Goal: Information Seeking & Learning: Learn about a topic

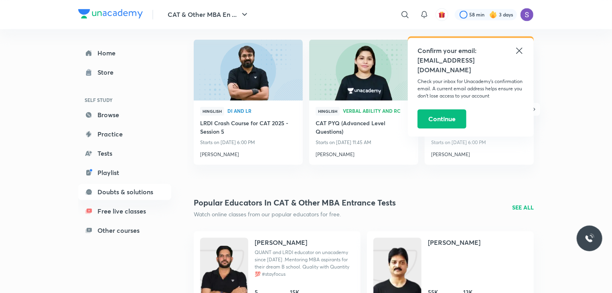
scroll to position [908, 0]
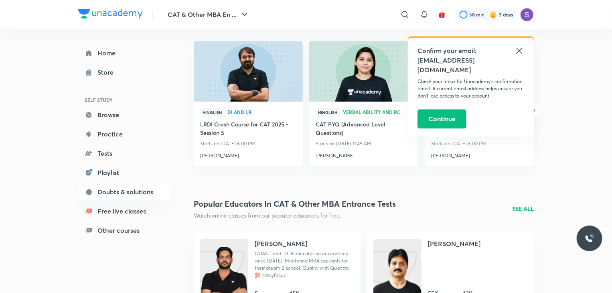
click at [532, 206] on p "SEE ALL" at bounding box center [523, 208] width 22 height 8
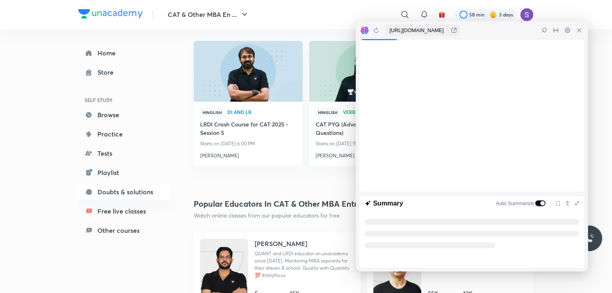
drag, startPoint x: 532, startPoint y: 206, endPoint x: 520, endPoint y: 206, distance: 11.6
click at [520, 206] on div "Summary Auto Summarize" at bounding box center [472, 202] width 226 height 15
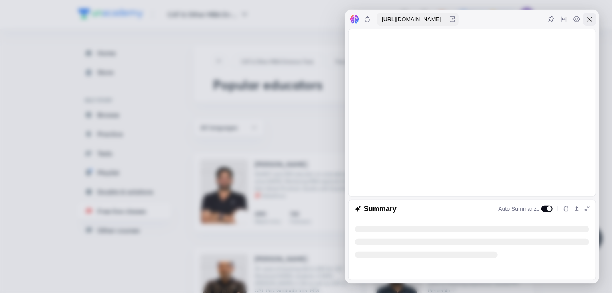
click at [588, 20] on icon at bounding box center [589, 19] width 4 height 4
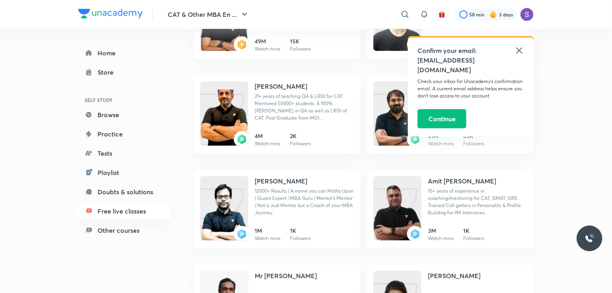
scroll to position [151, 0]
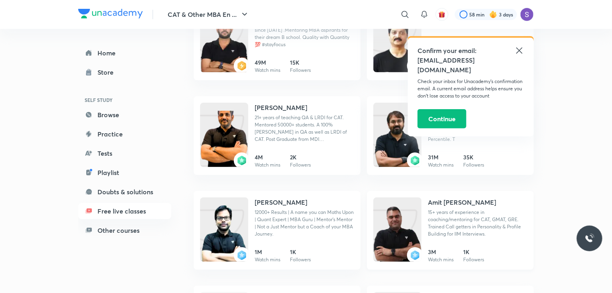
click at [452, 195] on link "Amit [PERSON_NAME] 15+ years of experience in coaching/mentoring for CAT, GMAT,…" at bounding box center [450, 230] width 167 height 79
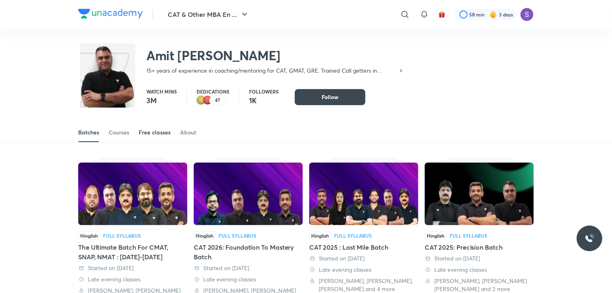
click at [152, 130] on div "Free classes" at bounding box center [155, 132] width 32 height 8
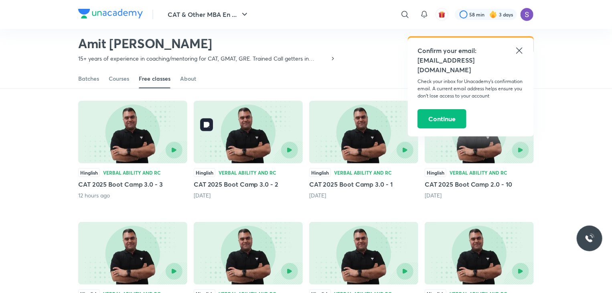
scroll to position [37, 0]
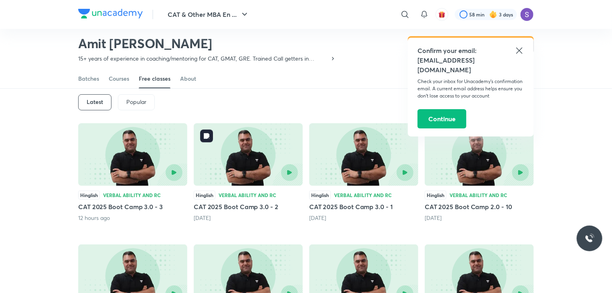
click at [264, 168] on div at bounding box center [273, 172] width 50 height 17
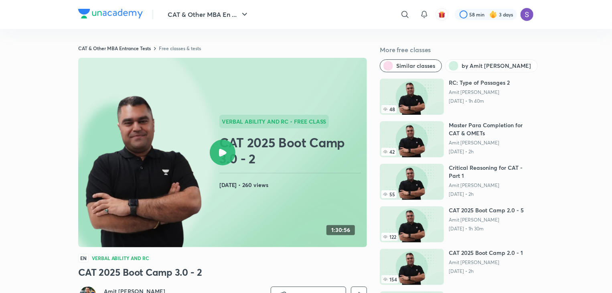
click at [206, 172] on circle at bounding box center [85, 152] width 259 height 259
